Goal: Book appointment/travel/reservation

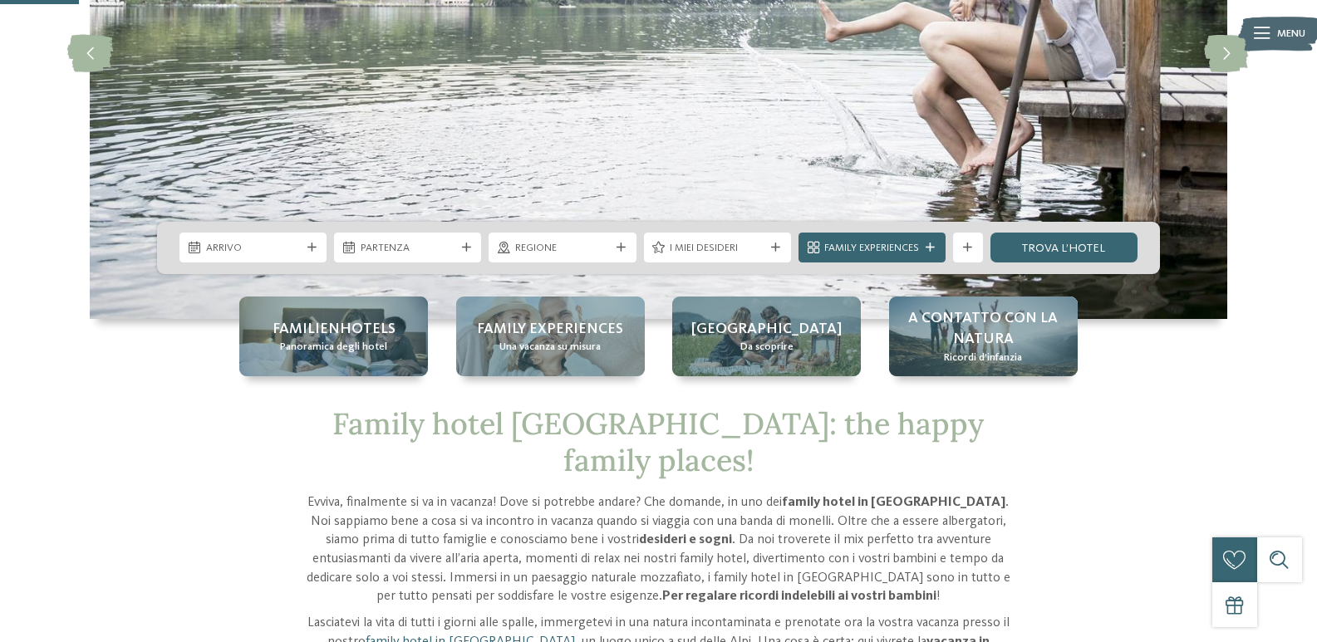
scroll to position [166, 0]
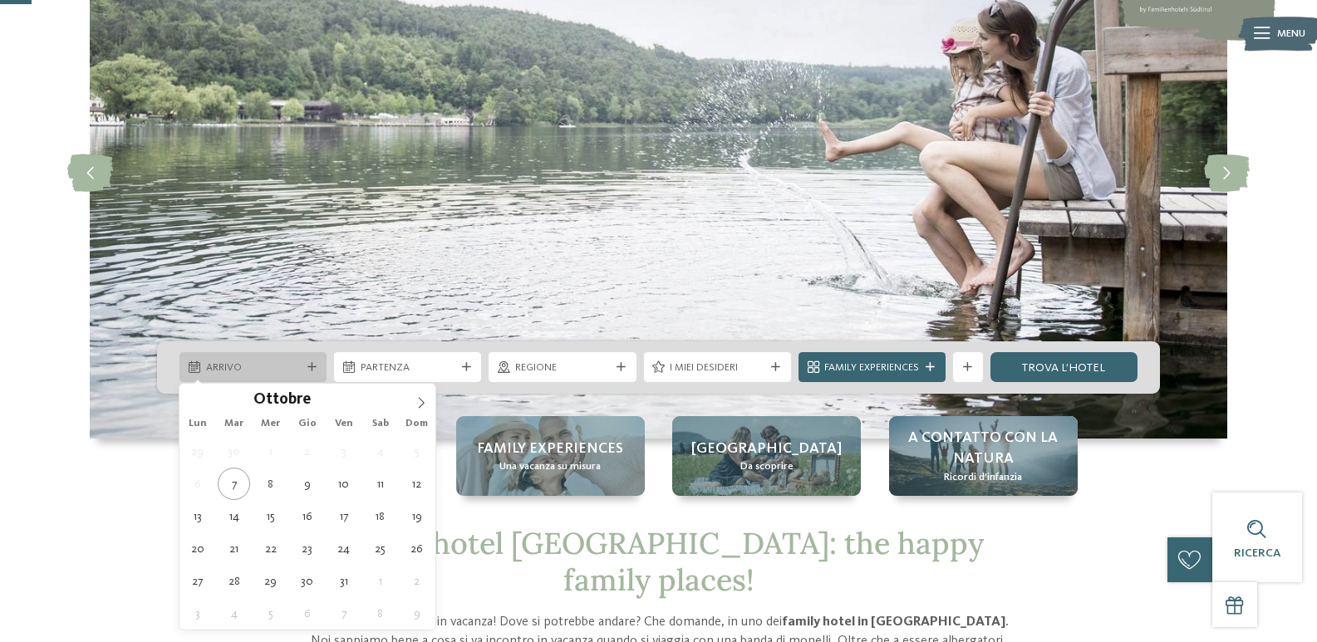
click at [322, 369] on div "Arrivo" at bounding box center [253, 367] width 147 height 30
click at [430, 398] on span at bounding box center [421, 398] width 28 height 28
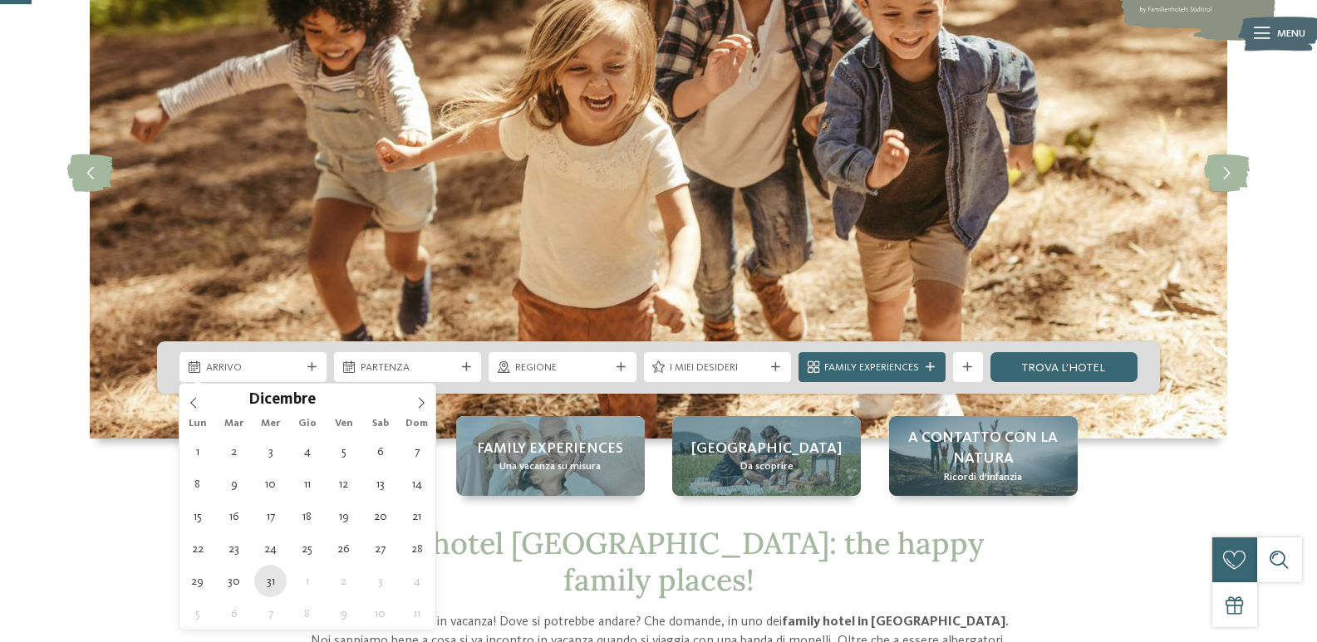
type div "31.12.2025"
type input "****"
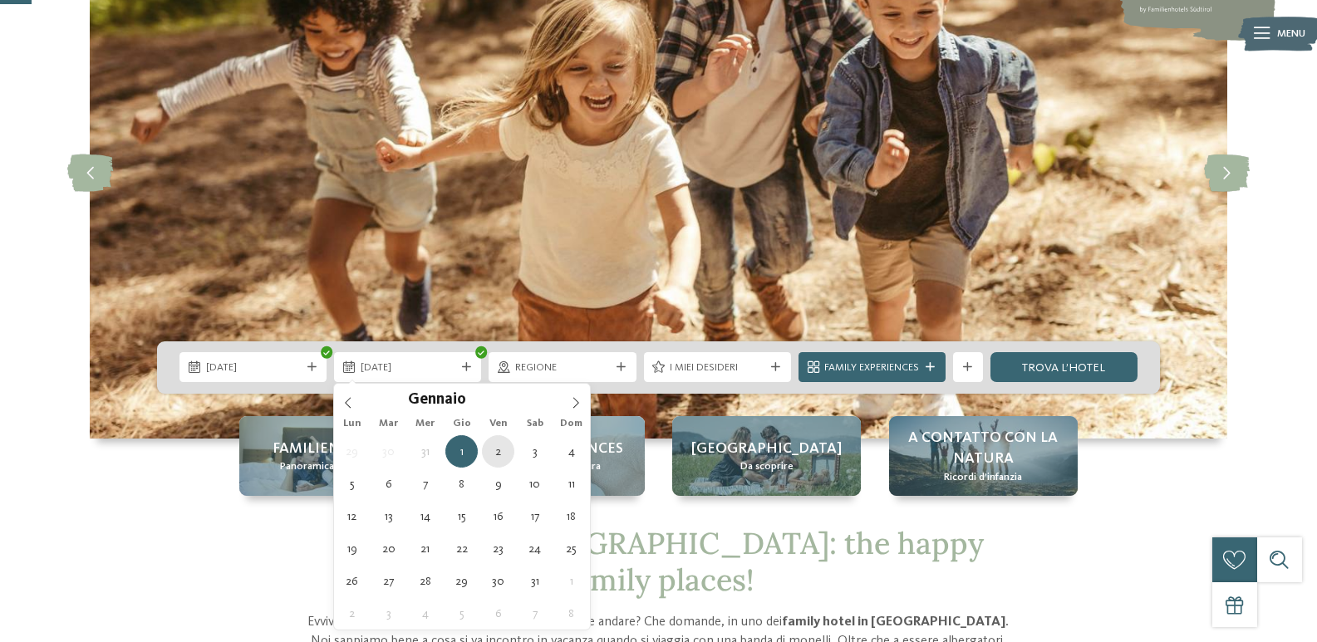
type div "02.01.2026"
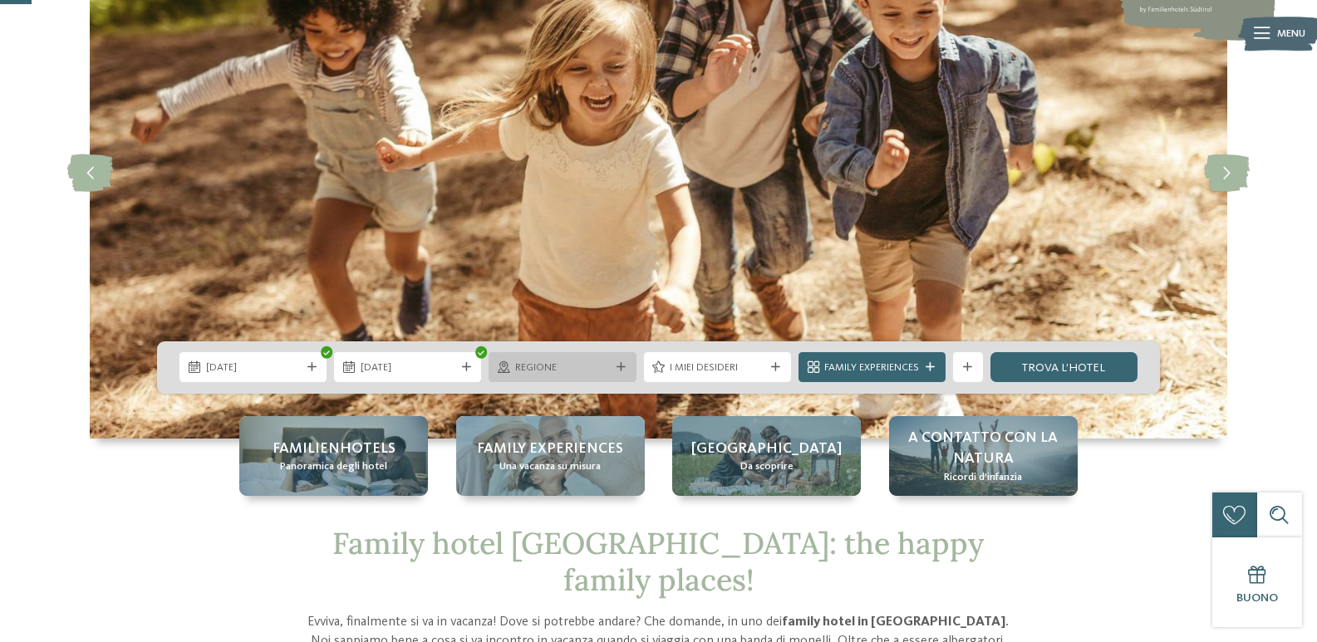
click at [632, 358] on div "Regione" at bounding box center [562, 367] width 147 height 30
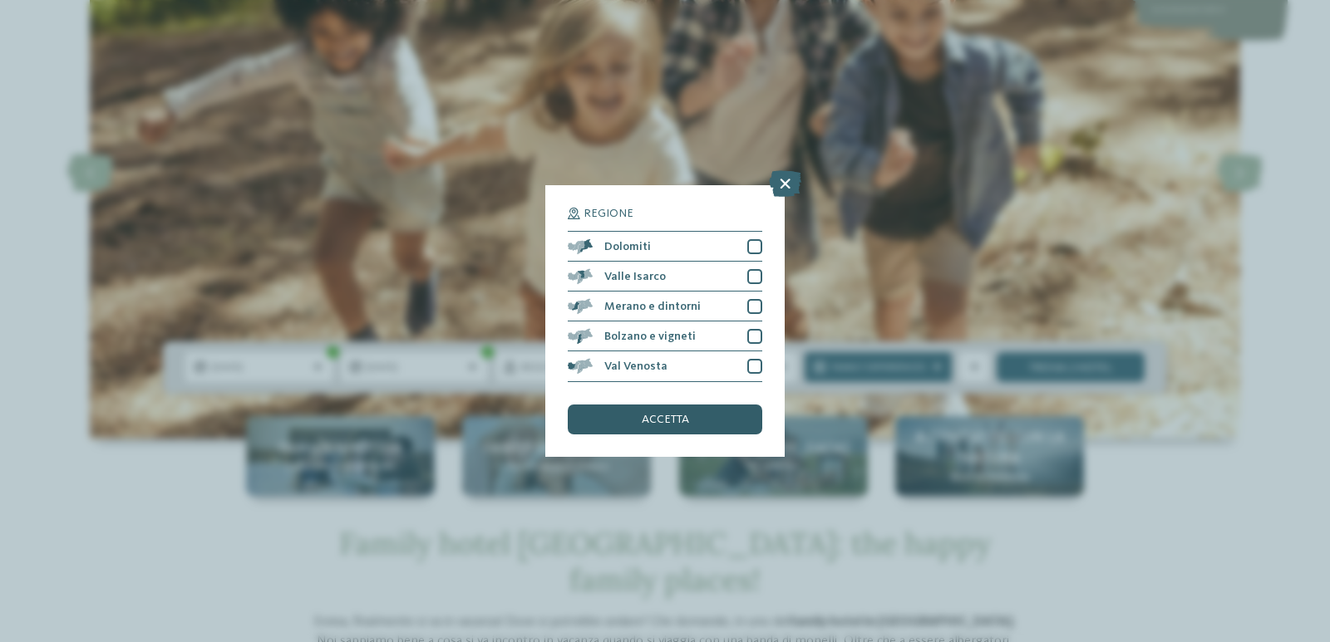
click at [693, 421] on div "accetta" at bounding box center [665, 420] width 194 height 30
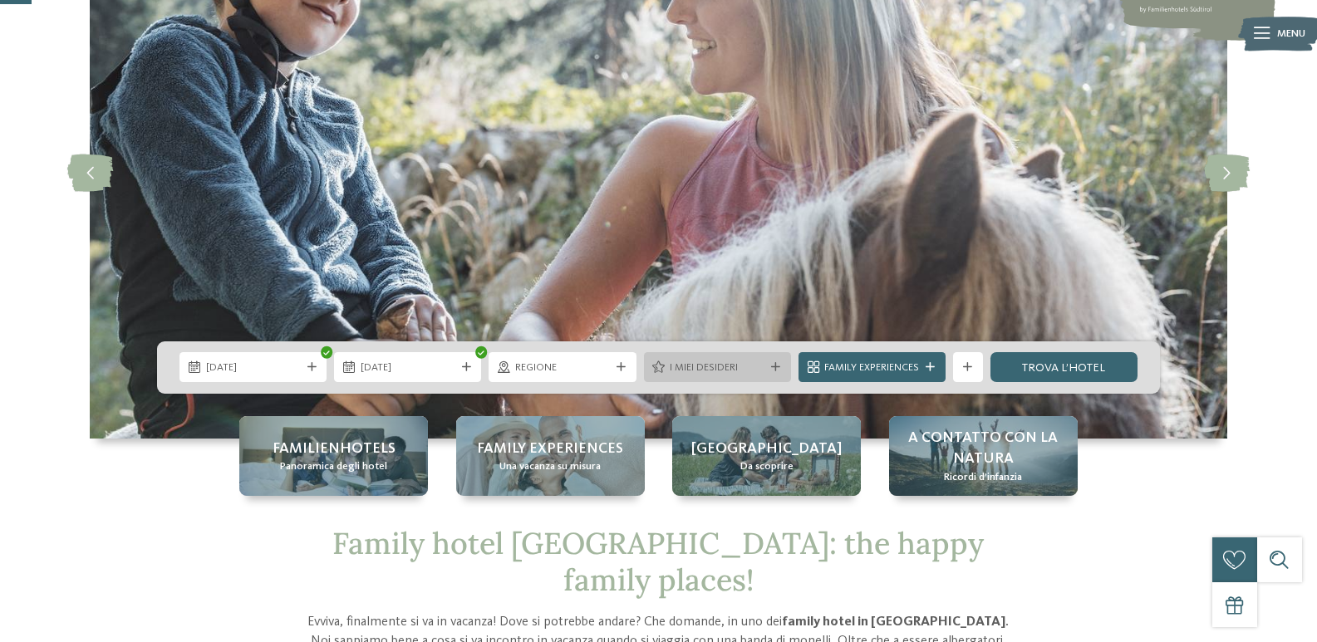
click at [773, 371] on icon at bounding box center [775, 367] width 9 height 9
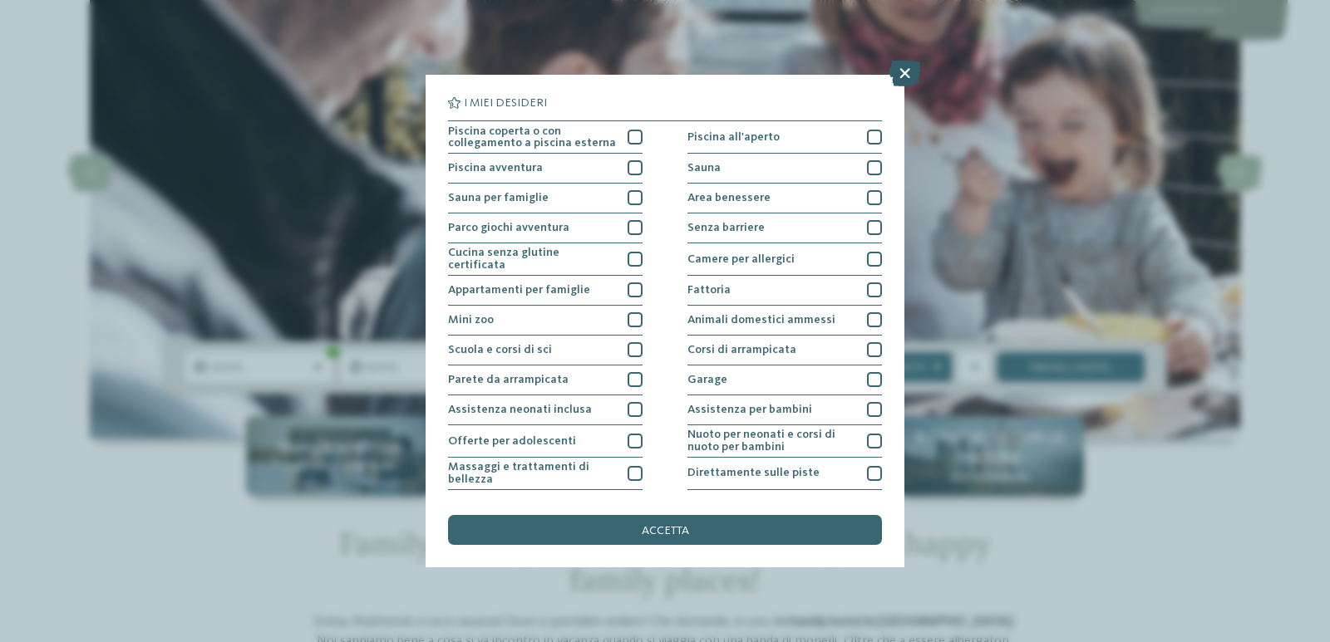
click at [919, 72] on icon at bounding box center [904, 73] width 32 height 27
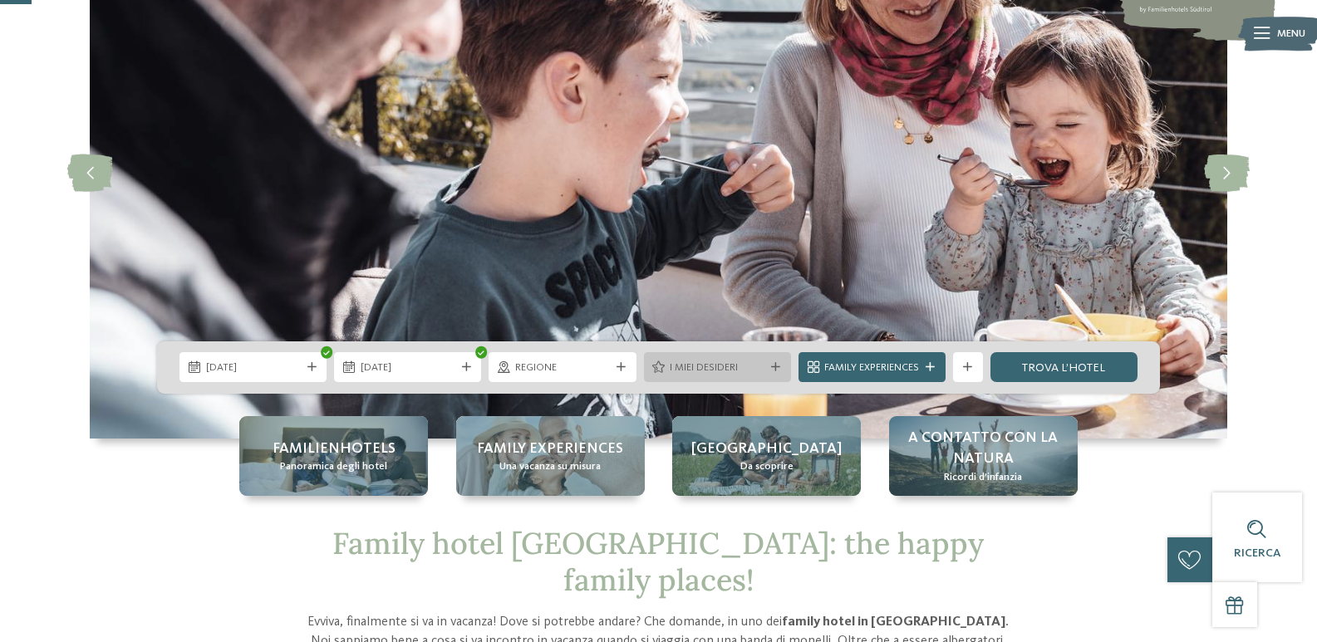
click at [764, 371] on div "I miei desideri" at bounding box center [717, 368] width 102 height 16
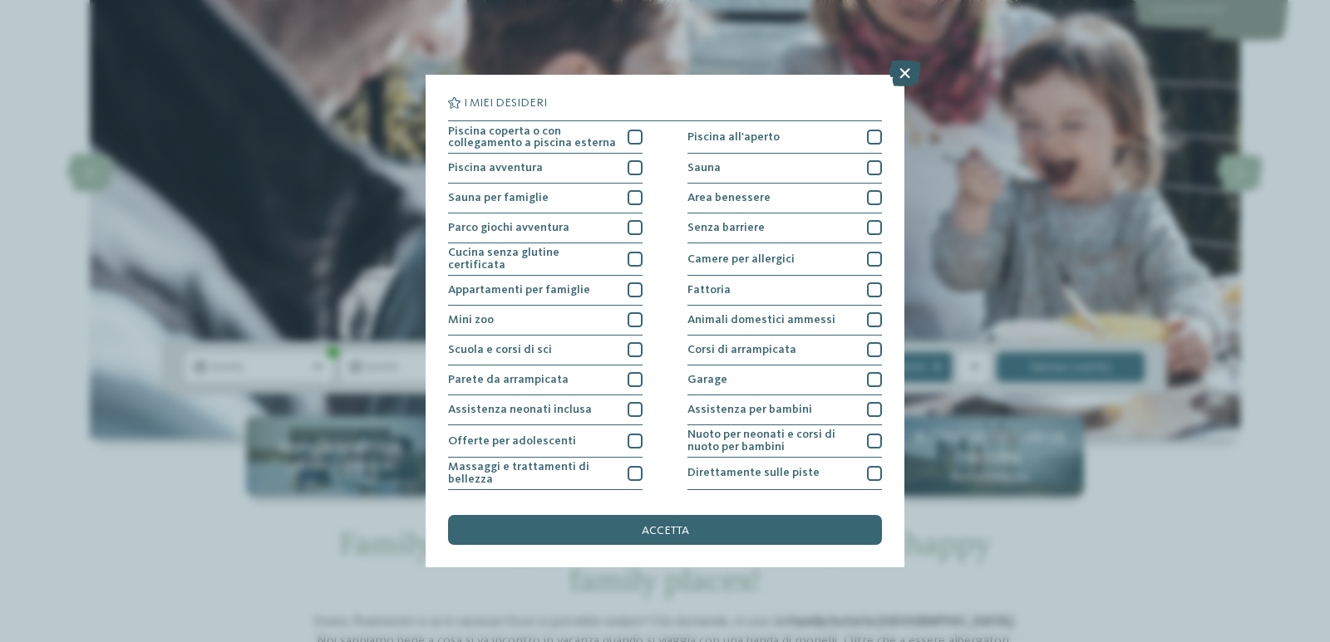
click at [903, 76] on icon at bounding box center [904, 73] width 32 height 27
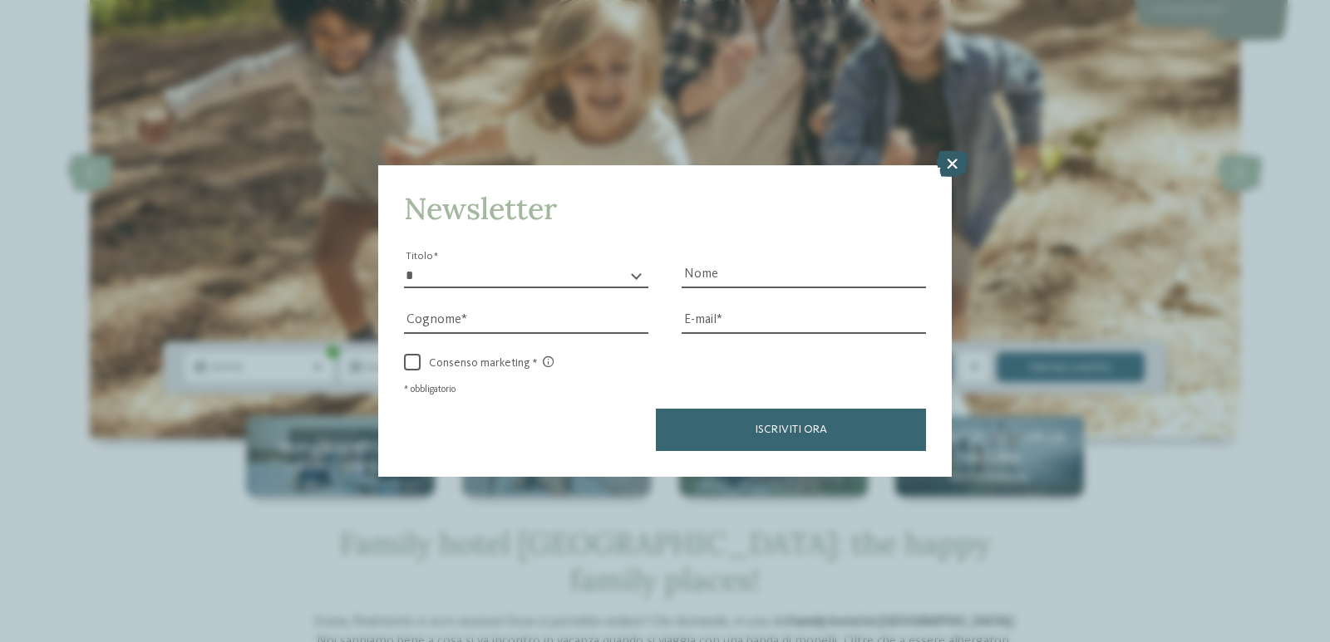
click at [952, 155] on icon at bounding box center [952, 163] width 32 height 27
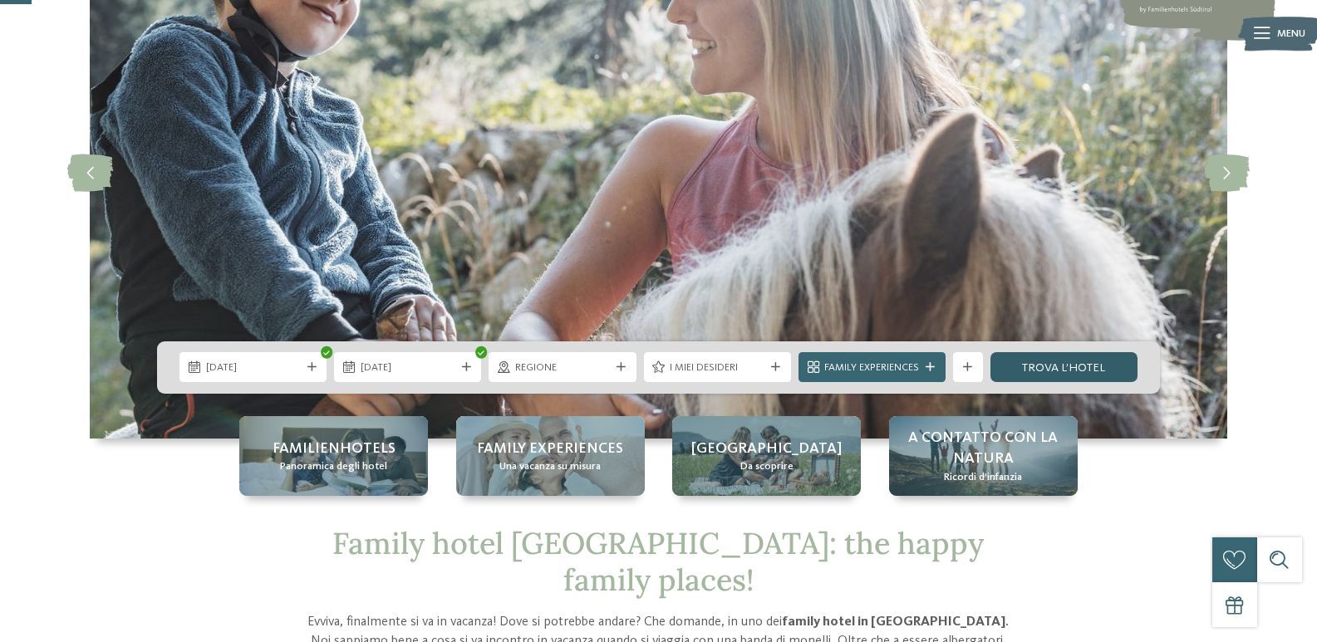
click at [1030, 371] on link "trova l’hotel" at bounding box center [1064, 367] width 147 height 30
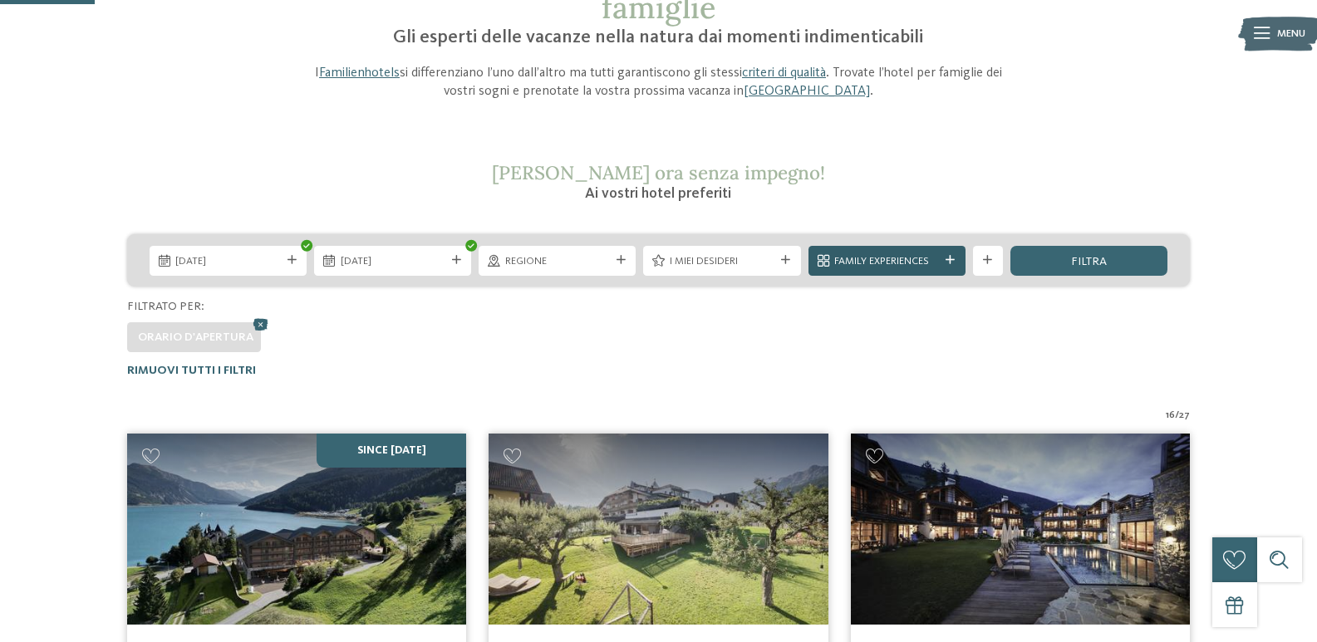
scroll to position [150, 0]
click at [915, 273] on div "Family Experiences" at bounding box center [887, 262] width 157 height 30
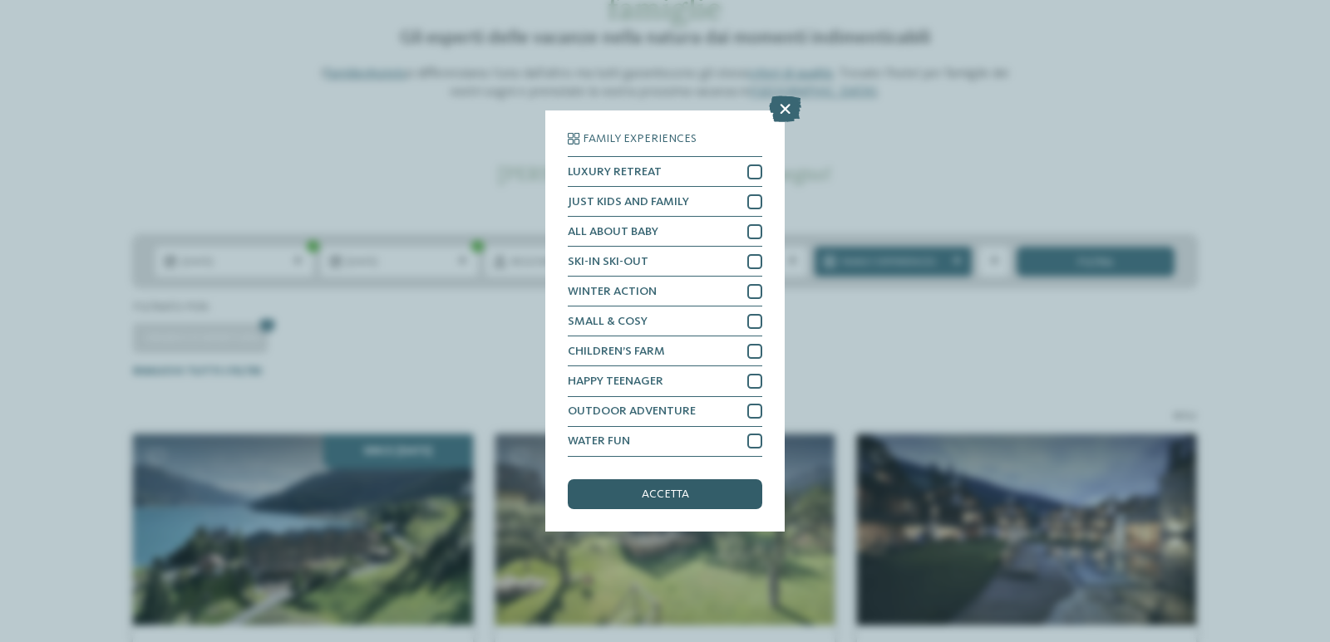
click at [668, 492] on span "accetta" at bounding box center [665, 495] width 47 height 12
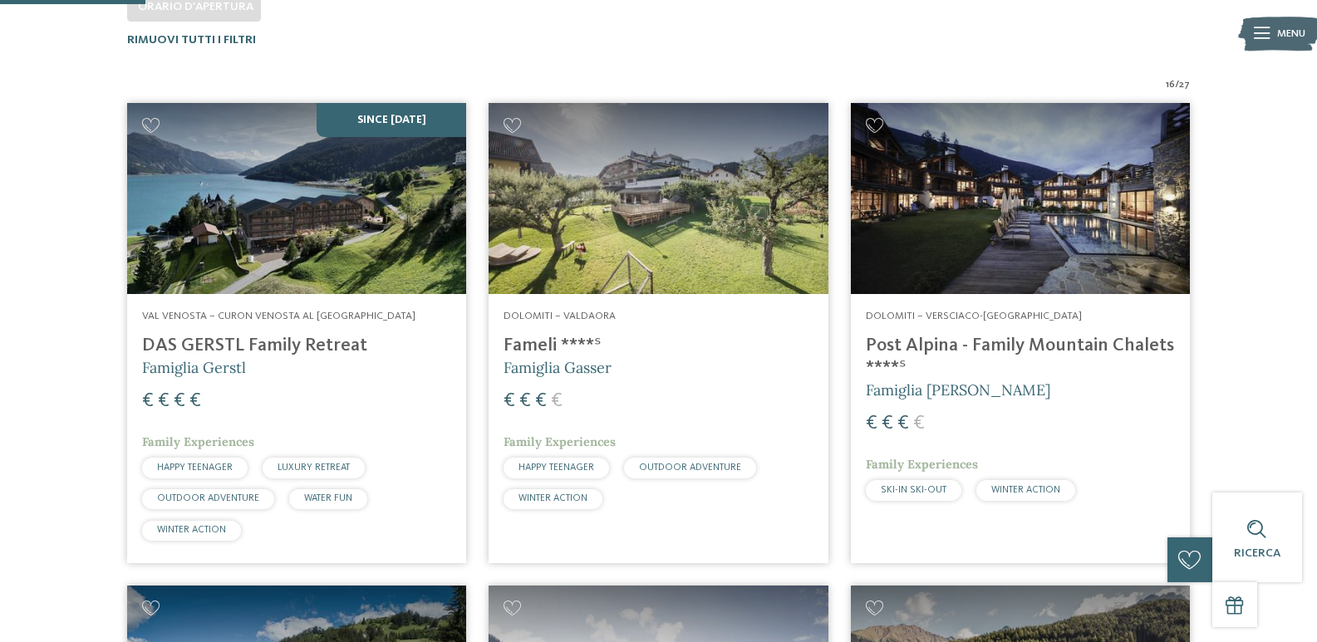
scroll to position [482, 0]
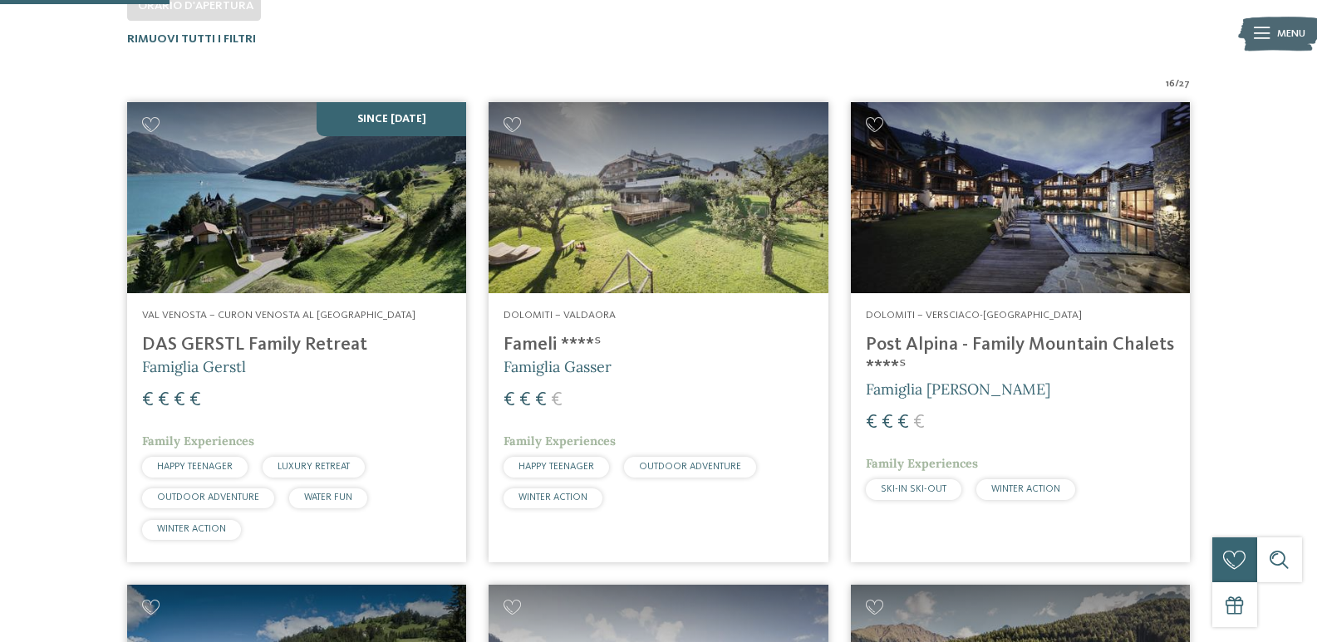
click at [1055, 255] on img at bounding box center [1020, 197] width 339 height 191
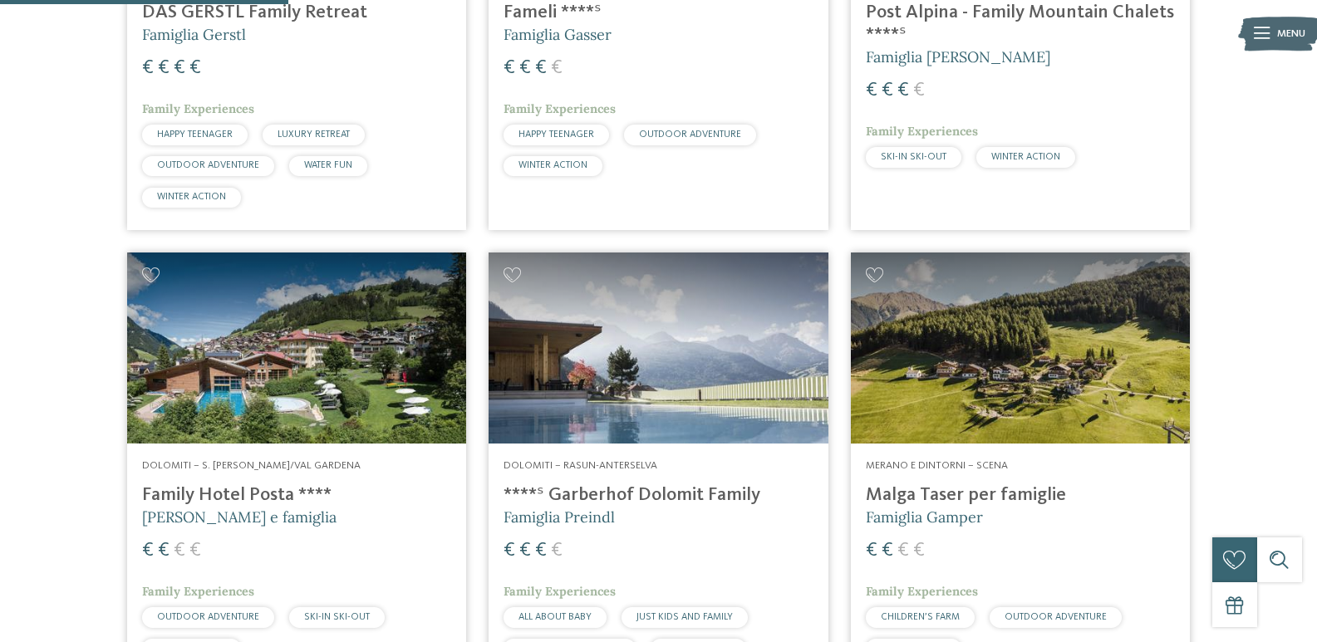
scroll to position [898, 0]
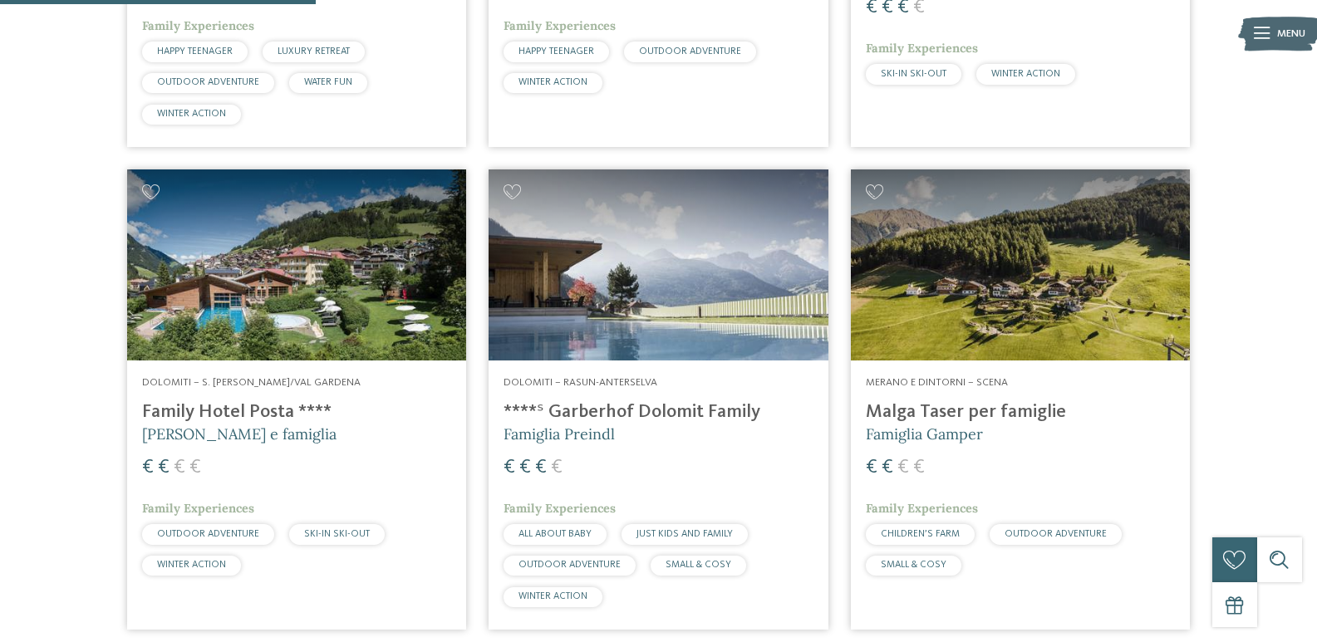
click at [283, 319] on img at bounding box center [296, 265] width 339 height 191
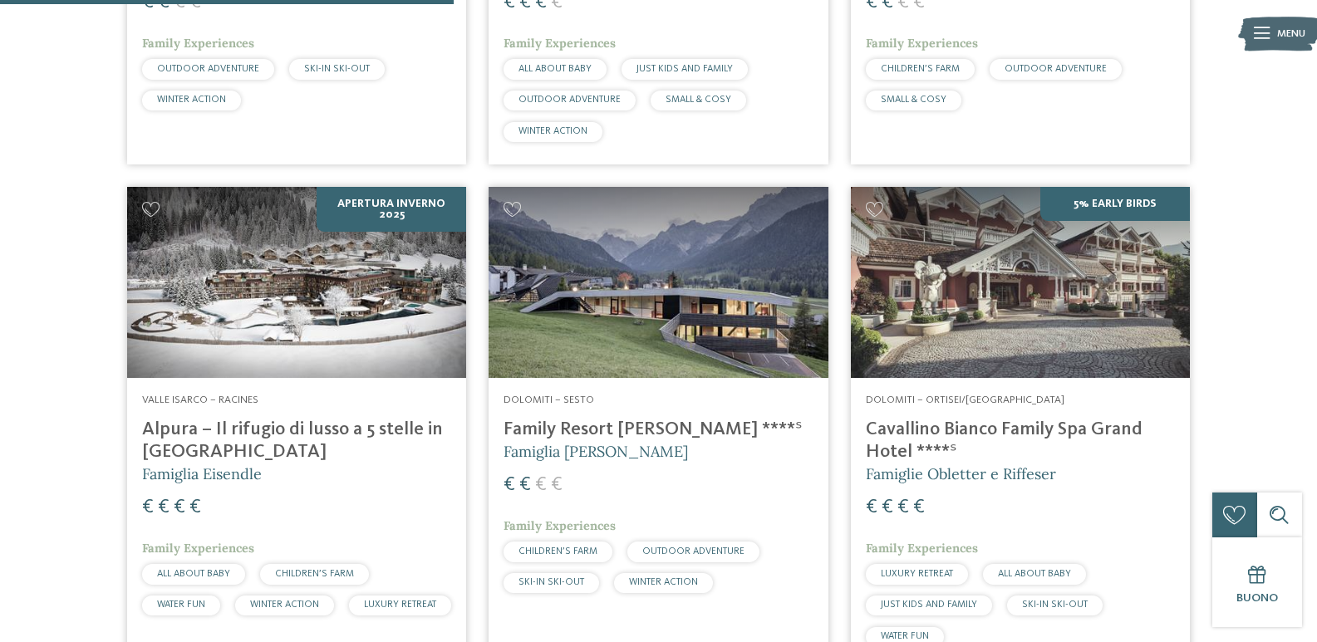
scroll to position [1396, 0]
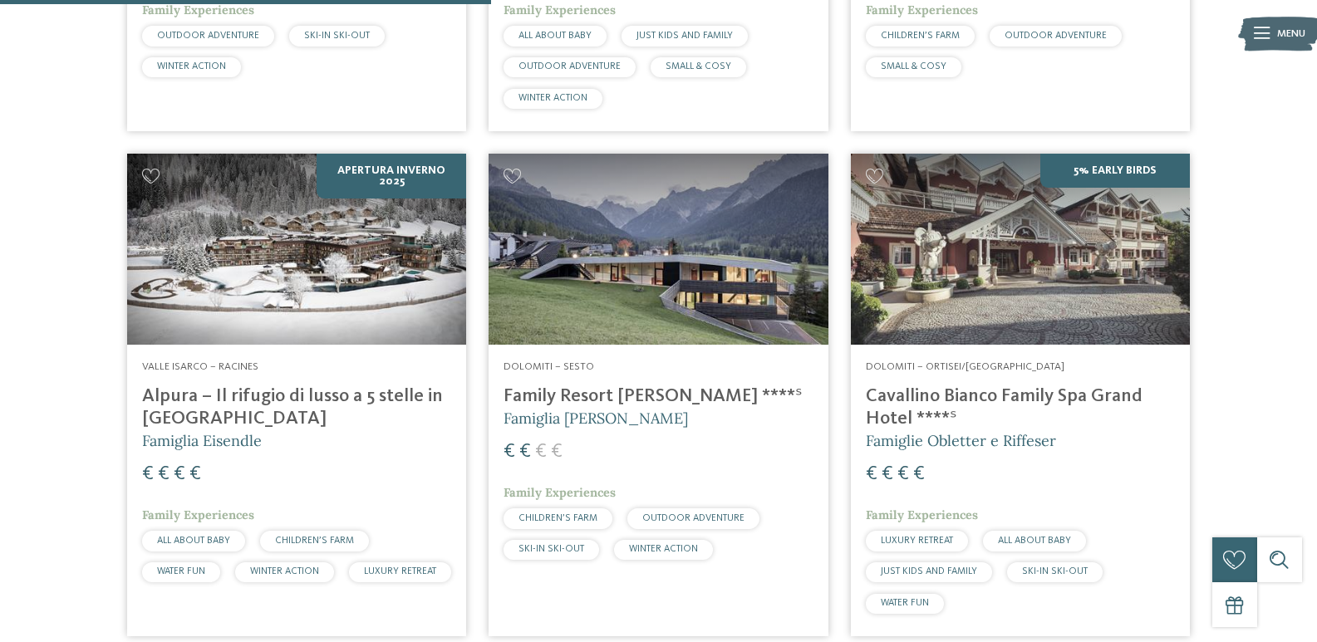
click at [674, 291] on img at bounding box center [658, 249] width 339 height 191
